Goal: Task Accomplishment & Management: Use online tool/utility

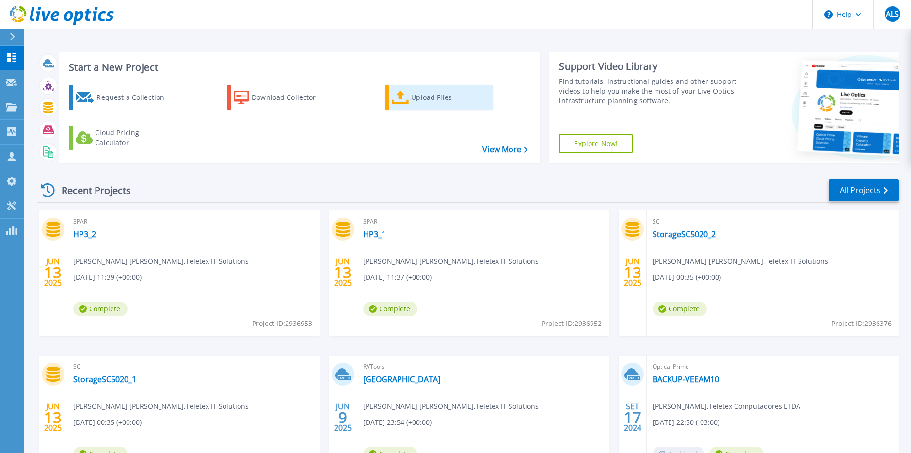
click at [409, 101] on link "Upload Files" at bounding box center [439, 97] width 108 height 24
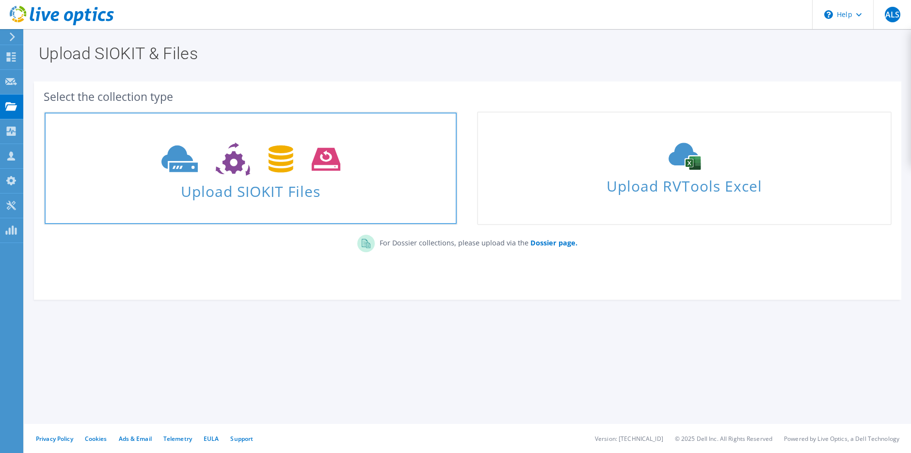
click at [237, 186] on span "Upload SIOKIT Files" at bounding box center [251, 188] width 412 height 21
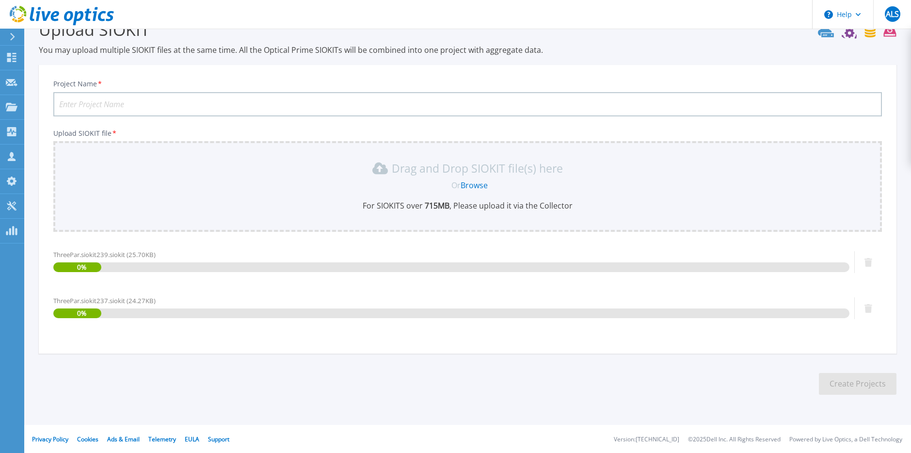
scroll to position [26, 0]
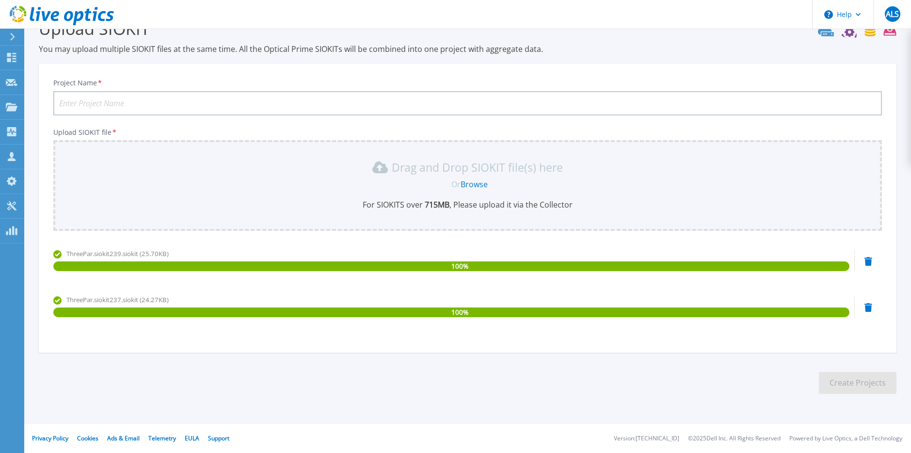
click at [134, 103] on input "Project Name *" at bounding box center [467, 103] width 828 height 24
type input "Havan3par"
click at [863, 388] on button "Create Projects" at bounding box center [858, 383] width 78 height 22
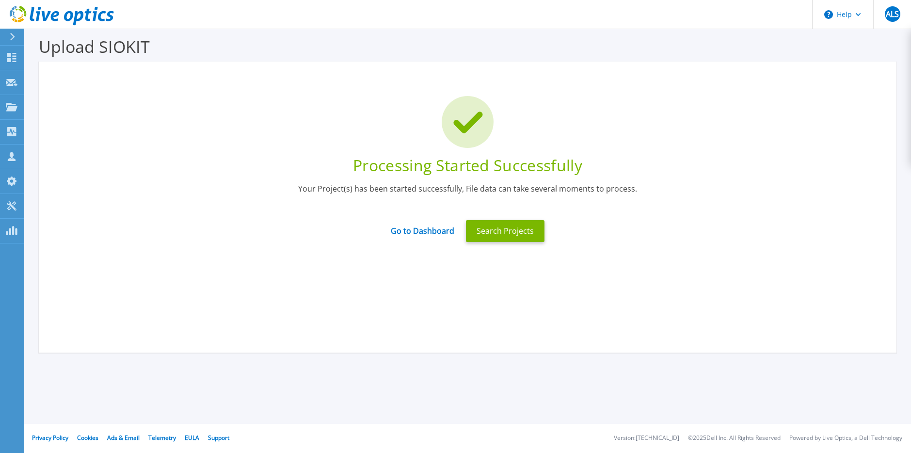
scroll to position [8, 0]
click at [444, 230] on link "Go to Dashboard" at bounding box center [423, 227] width 64 height 19
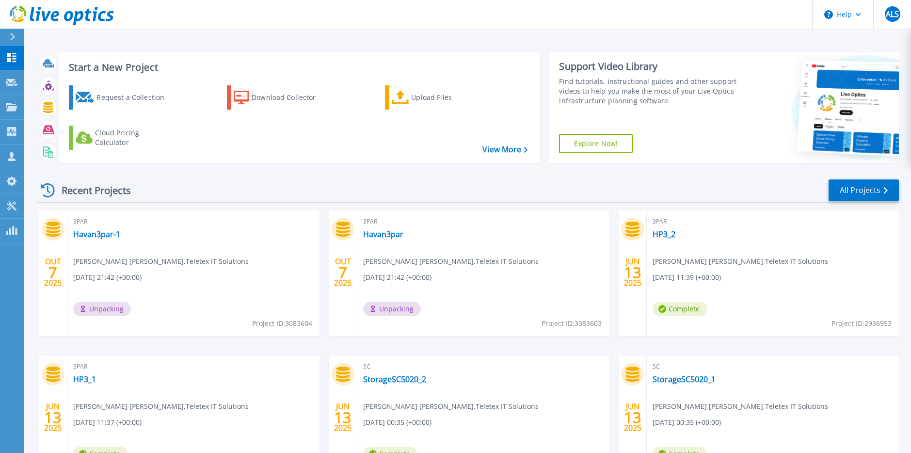
click at [400, 16] on header "Help ALS Membro da equipe parceira do canal [PERSON_NAME] SANTOS [EMAIL_ADDRESS…" at bounding box center [455, 14] width 911 height 29
